Goal: Task Accomplishment & Management: Use online tool/utility

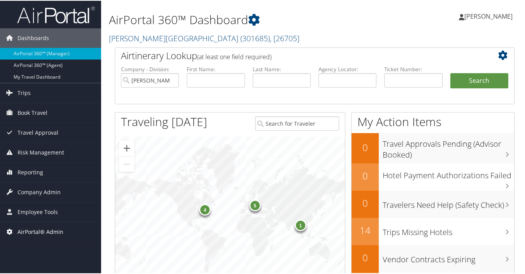
click at [51, 231] on span "AirPortal® Admin" at bounding box center [41, 230] width 46 height 19
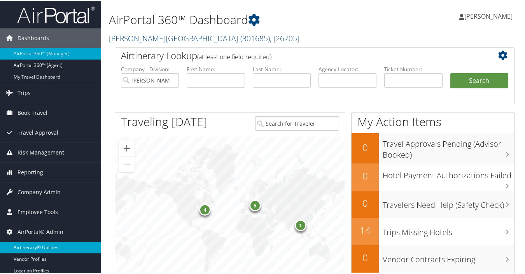
click at [43, 247] on link "Airtinerary® Utilities" at bounding box center [50, 247] width 101 height 12
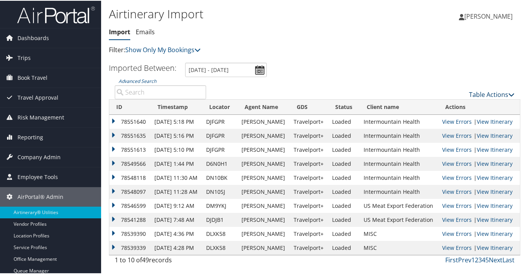
click at [481, 95] on link "Table Actions" at bounding box center [492, 93] width 46 height 9
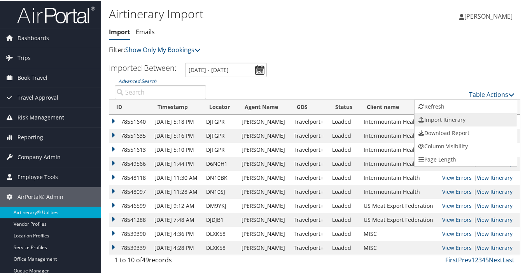
click at [445, 119] on link "Import Itinerary" at bounding box center [466, 118] width 102 height 13
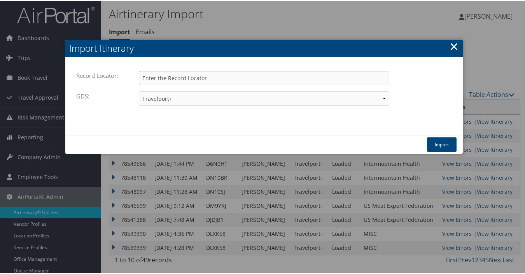
click at [249, 76] on input "Record Locator:" at bounding box center [264, 77] width 250 height 14
type input "dn35kn"
drag, startPoint x: 203, startPoint y: 97, endPoint x: 191, endPoint y: 99, distance: 12.3
click at [203, 97] on select "Travelport+ Worldspan Apollo Sabre Amadeus" at bounding box center [264, 98] width 250 height 14
click at [139, 91] on select "Travelport+ Worldspan Apollo Sabre Amadeus" at bounding box center [264, 98] width 250 height 14
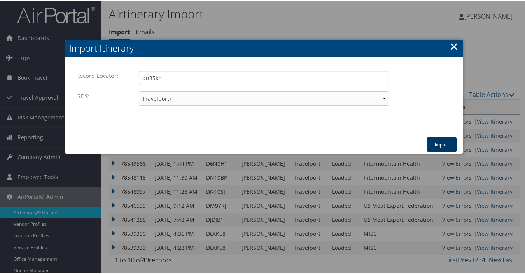
click at [450, 144] on button "Import" at bounding box center [442, 144] width 30 height 14
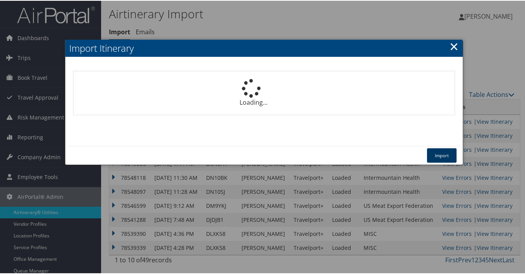
select select "1P"
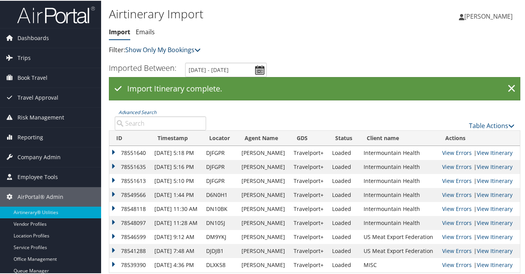
click at [172, 49] on link "Show Only My Bookings" at bounding box center [162, 49] width 75 height 9
click at [169, 61] on link "Show My TMC Bookings" at bounding box center [178, 60] width 102 height 13
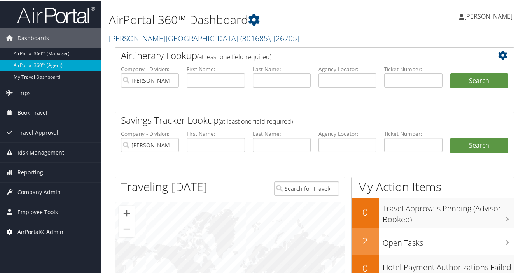
click at [37, 231] on span "AirPortal® Admin" at bounding box center [41, 230] width 46 height 19
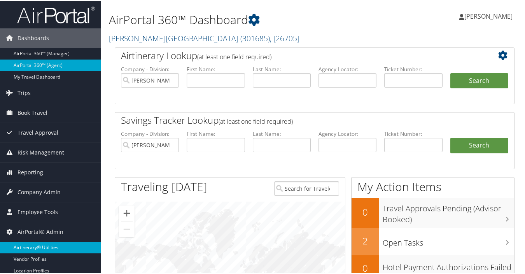
click at [35, 245] on link "Airtinerary® Utilities" at bounding box center [50, 247] width 101 height 12
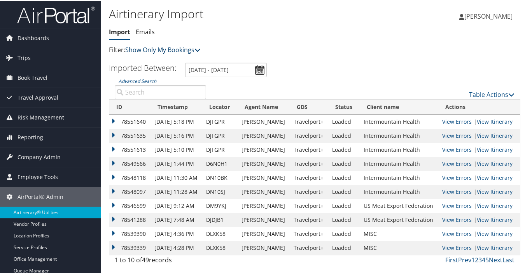
click at [158, 48] on link "Show Only My Bookings" at bounding box center [162, 49] width 75 height 9
click at [157, 61] on link "Show My TMC Bookings" at bounding box center [178, 60] width 102 height 13
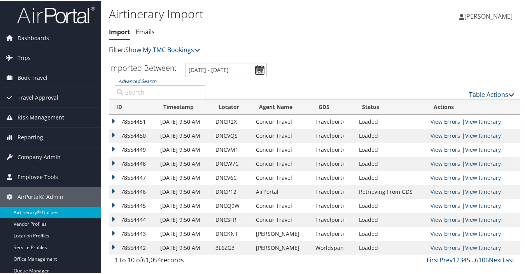
click at [490, 91] on link "Table Actions" at bounding box center [492, 93] width 46 height 9
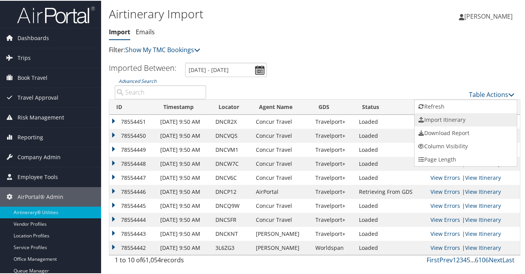
click at [440, 117] on link "Import Itinerary" at bounding box center [466, 118] width 102 height 13
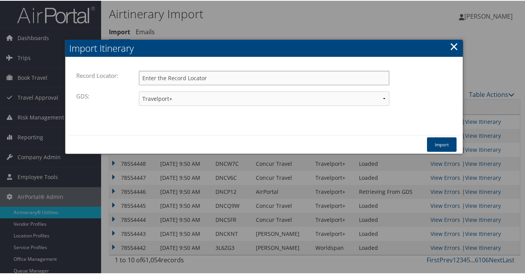
click at [242, 76] on input "Record Locator:" at bounding box center [264, 77] width 250 height 14
type input "dk4d7x"
drag, startPoint x: 219, startPoint y: 96, endPoint x: 202, endPoint y: 96, distance: 17.5
click at [219, 96] on select "Travelport+ Worldspan Apollo Sabre Amadeus" at bounding box center [264, 98] width 250 height 14
click at [139, 91] on select "Travelport+ Worldspan Apollo Sabre Amadeus" at bounding box center [264, 98] width 250 height 14
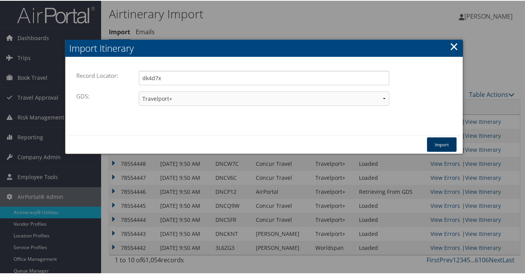
click at [441, 140] on button "Import" at bounding box center [442, 144] width 30 height 14
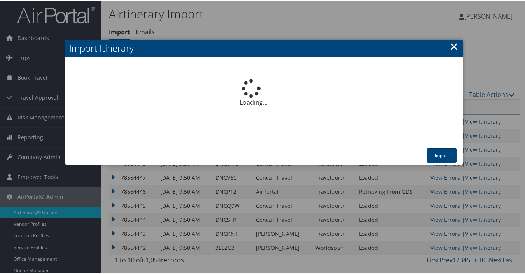
select select "1P"
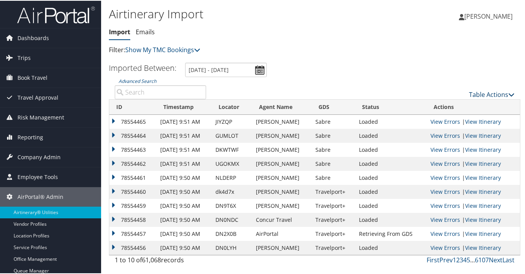
click at [471, 94] on link "Table Actions" at bounding box center [492, 93] width 46 height 9
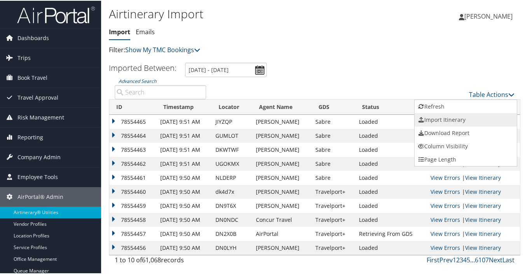
click at [437, 121] on link "Import Itinerary" at bounding box center [466, 118] width 102 height 13
select select "1P"
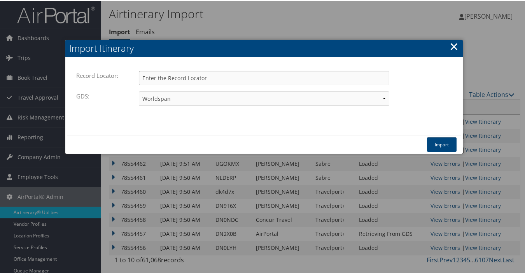
click at [232, 80] on input "Record Locator:" at bounding box center [264, 77] width 250 height 14
click at [241, 75] on input "Record Locator:" at bounding box center [264, 77] width 250 height 14
type input "dk4d7x"
click at [197, 100] on select "Travelport+ Worldspan Apollo Sabre Amadeus" at bounding box center [264, 98] width 250 height 14
select select "1G"
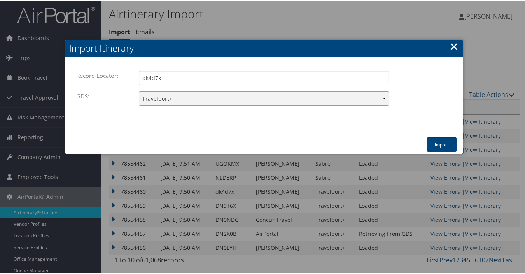
click at [139, 91] on select "Travelport+ Worldspan Apollo Sabre Amadeus" at bounding box center [264, 98] width 250 height 14
click at [430, 142] on button "Import" at bounding box center [442, 144] width 30 height 14
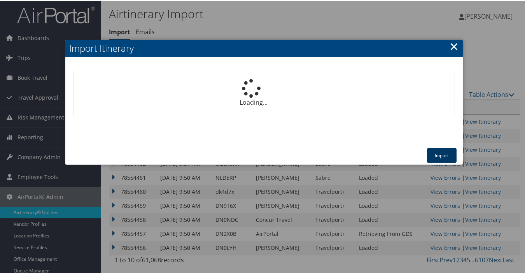
select select "1P"
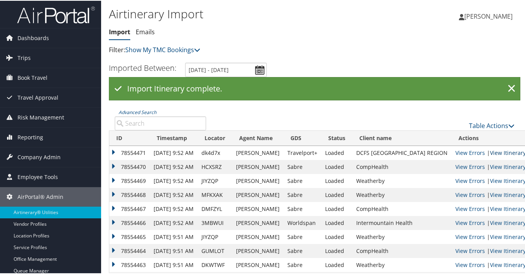
click at [486, 152] on tbody "78554471 Oct 7th 9:52 AM dk4d7x Kelly Smythe Travelport+ Loaded DCFS ALEXANDRIA…" at bounding box center [320, 215] width 422 height 140
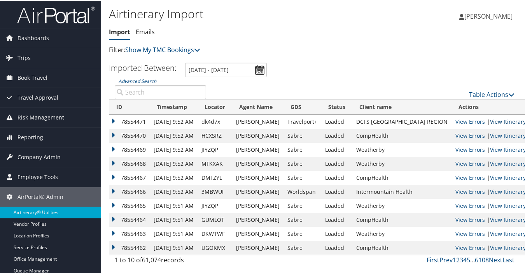
click at [496, 121] on link "View Itinerary" at bounding box center [508, 120] width 36 height 7
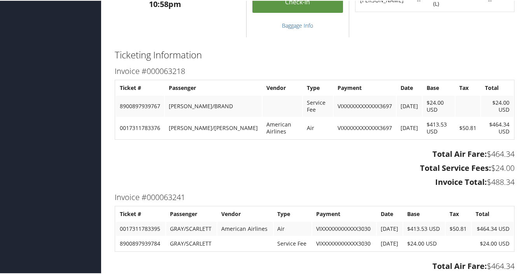
scroll to position [598, 0]
